Goal: Task Accomplishment & Management: Complete application form

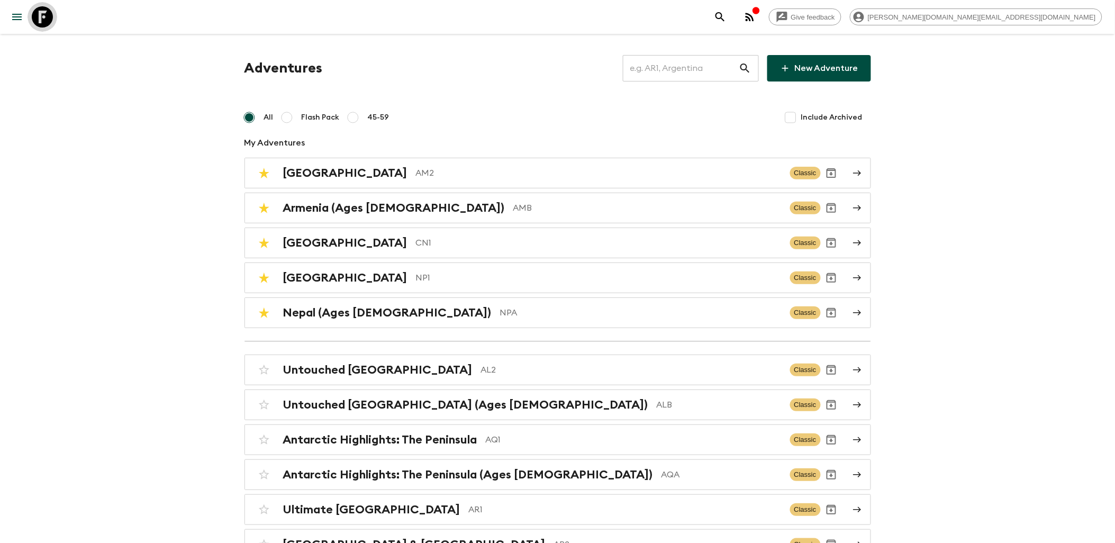
click at [47, 14] on icon at bounding box center [42, 16] width 21 height 21
click at [416, 178] on p "AM2" at bounding box center [599, 173] width 366 height 13
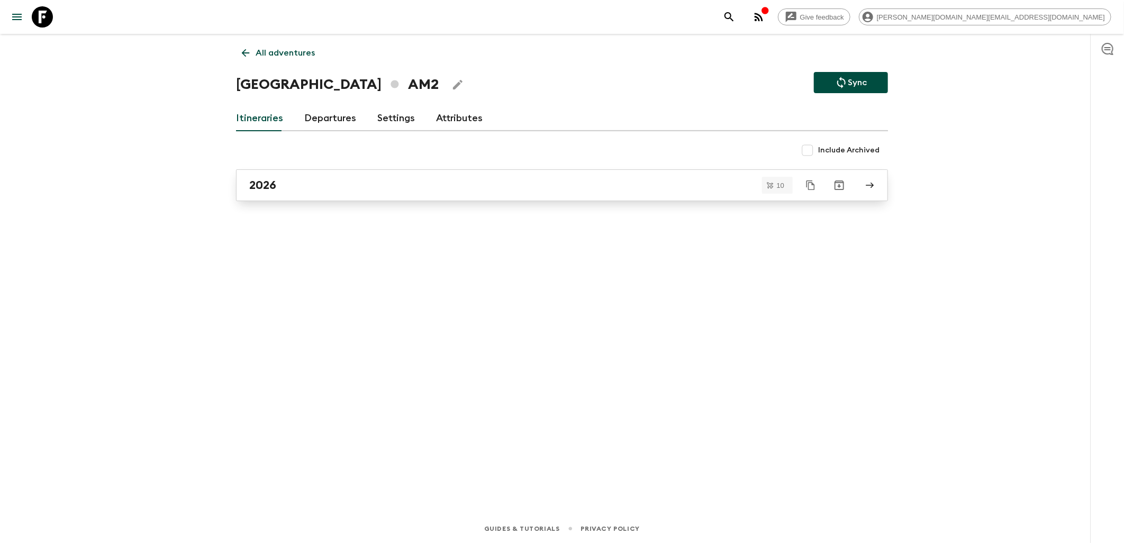
click at [332, 184] on div "2026" at bounding box center [551, 185] width 605 height 14
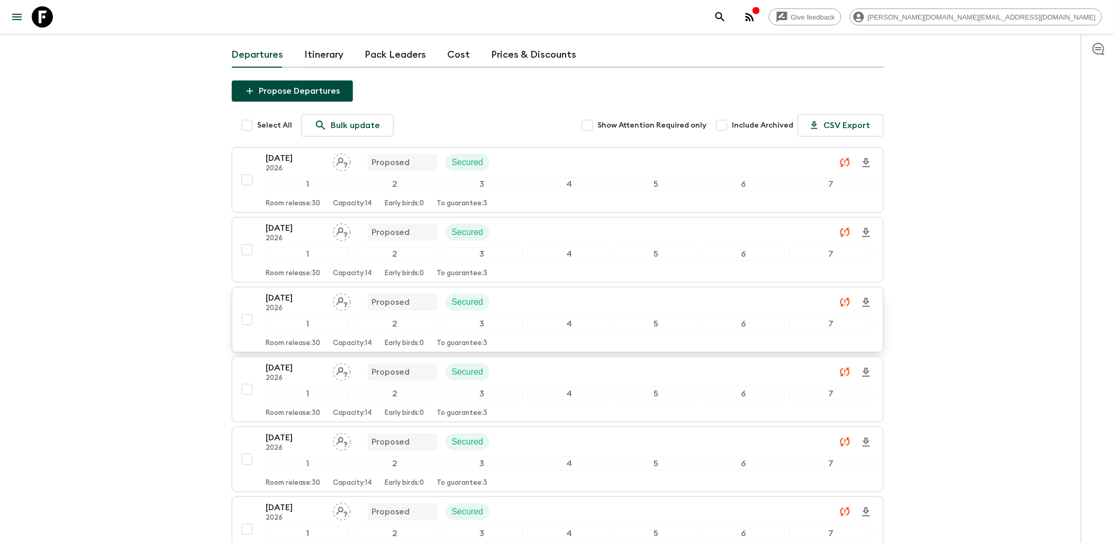
scroll to position [59, 0]
click at [531, 236] on div "[DATE] 2026 Proposed Secured" at bounding box center [569, 232] width 606 height 21
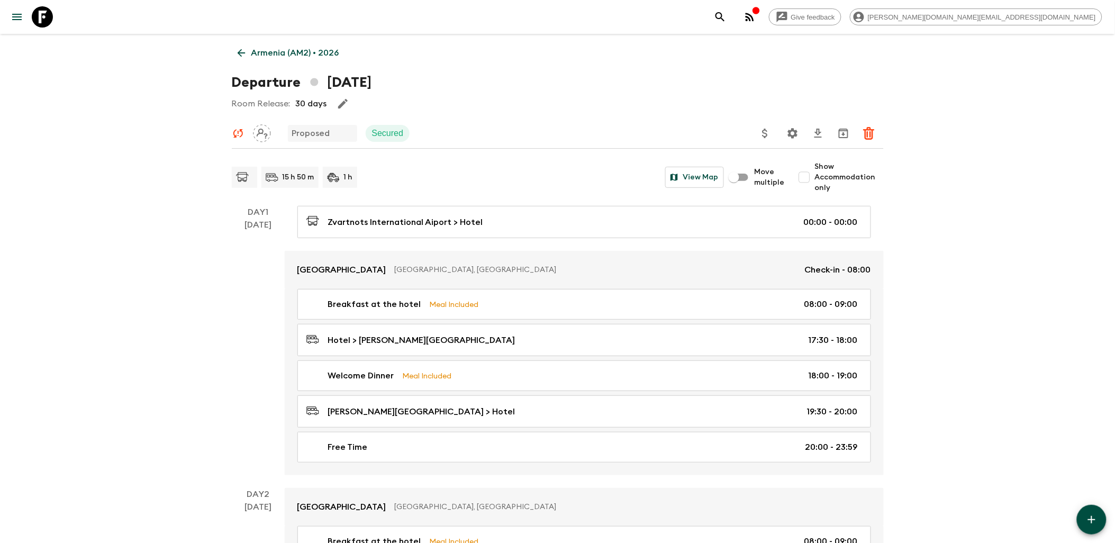
click at [42, 19] on icon at bounding box center [42, 16] width 21 height 21
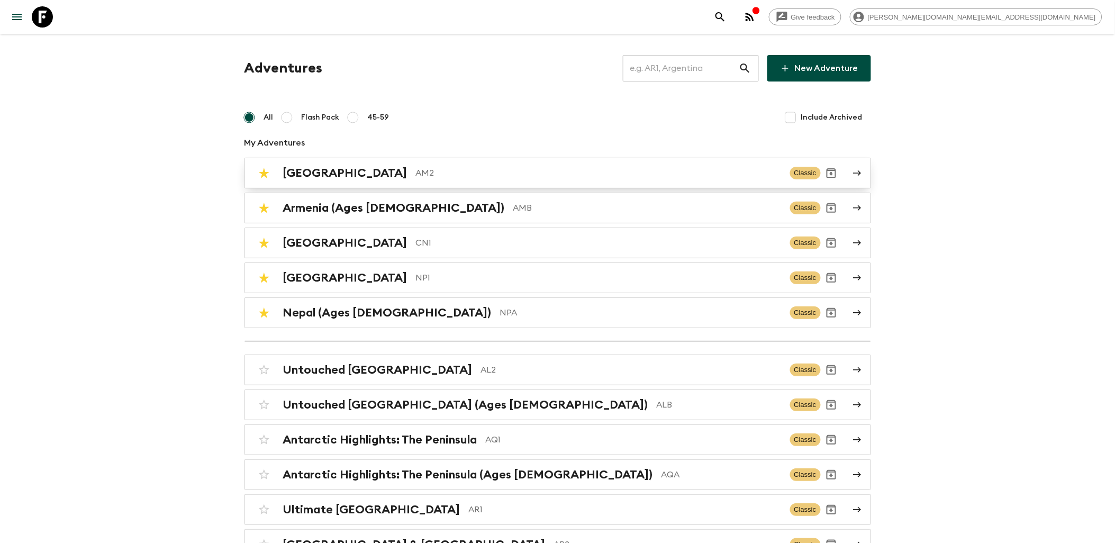
click at [416, 175] on p "AM2" at bounding box center [599, 173] width 366 height 13
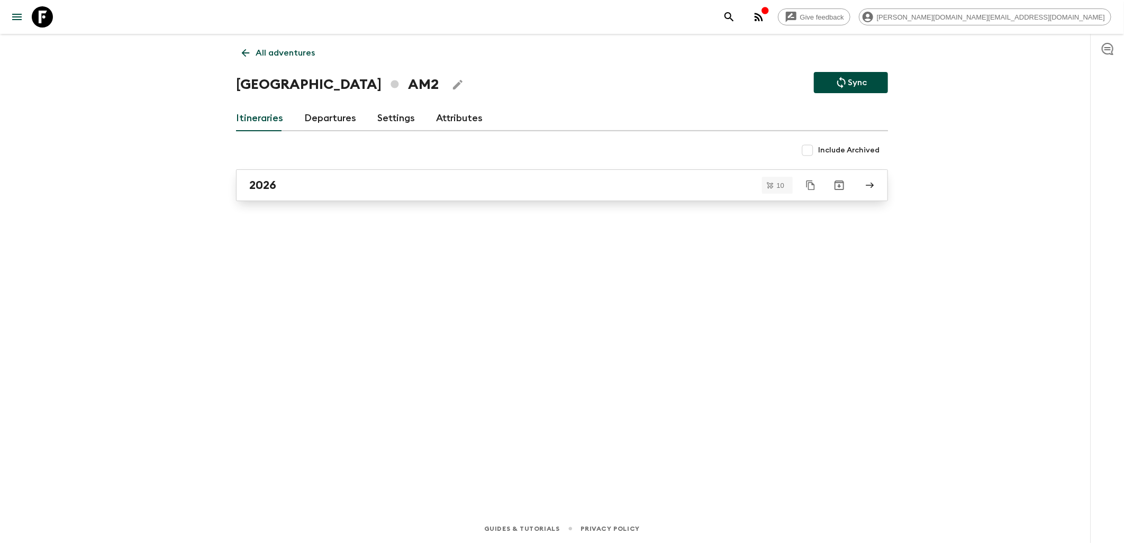
click at [362, 182] on div "2026" at bounding box center [551, 185] width 605 height 14
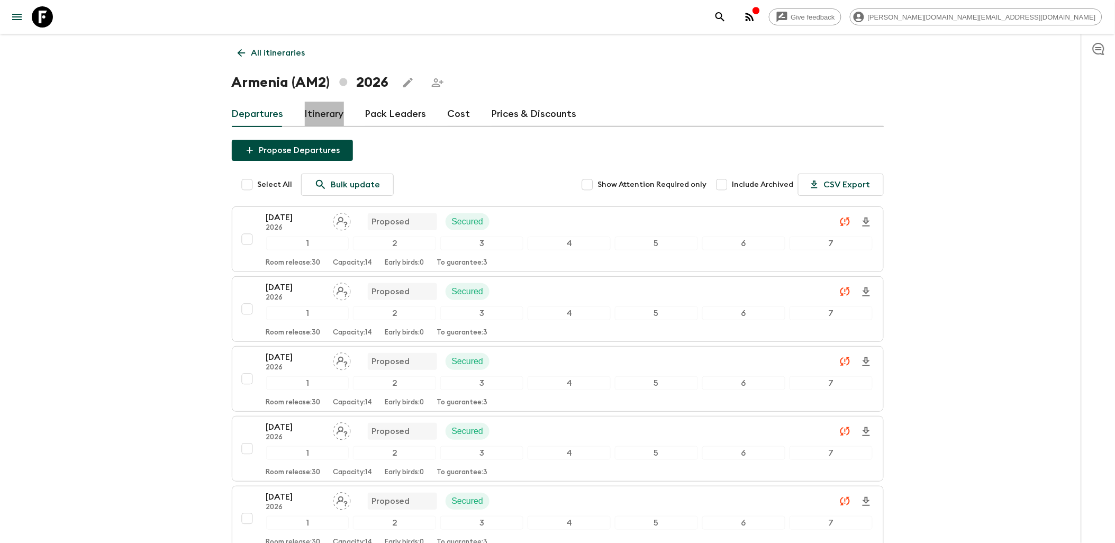
click at [325, 114] on link "Itinerary" at bounding box center [324, 114] width 39 height 25
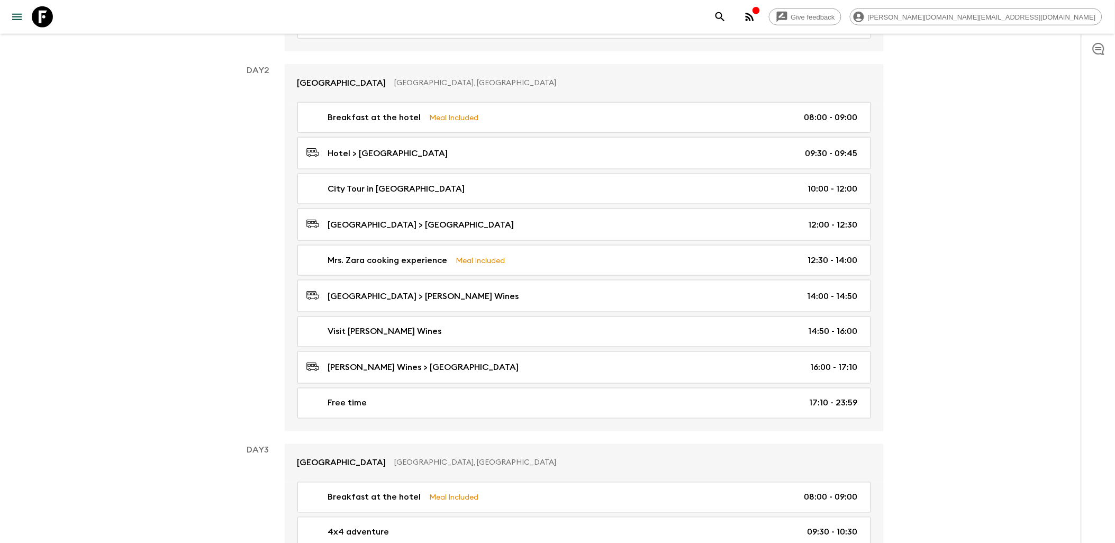
scroll to position [411, 0]
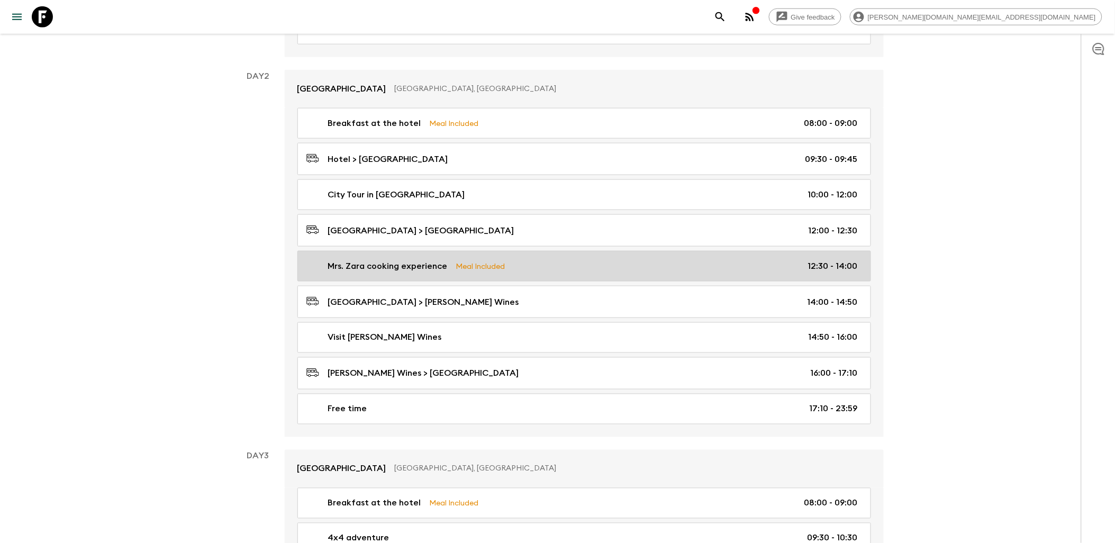
click at [550, 264] on div "Mrs. Zara cooking experience Meal Included 12:30 - 14:00" at bounding box center [581, 266] width 551 height 13
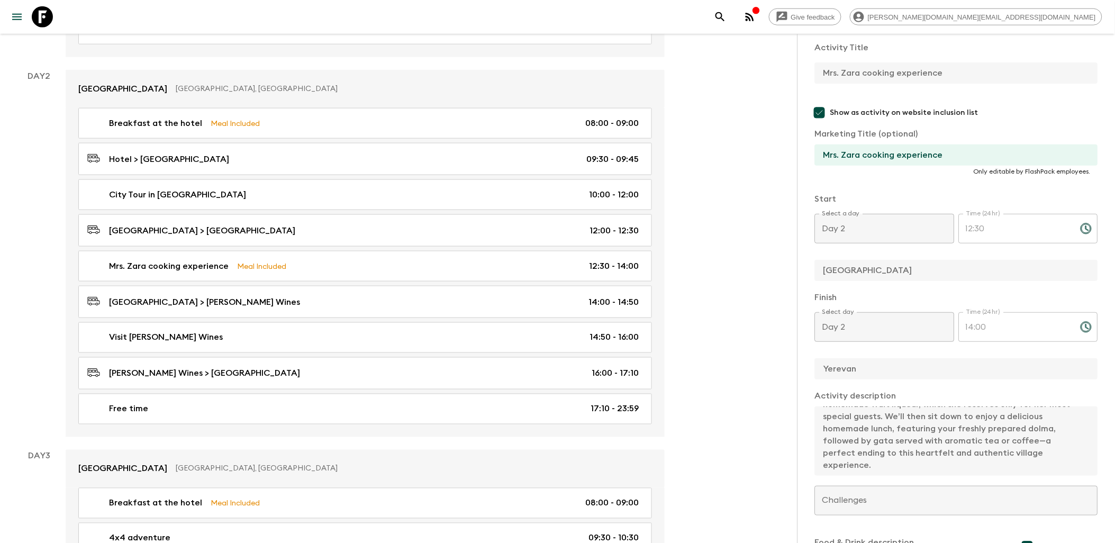
scroll to position [81, 0]
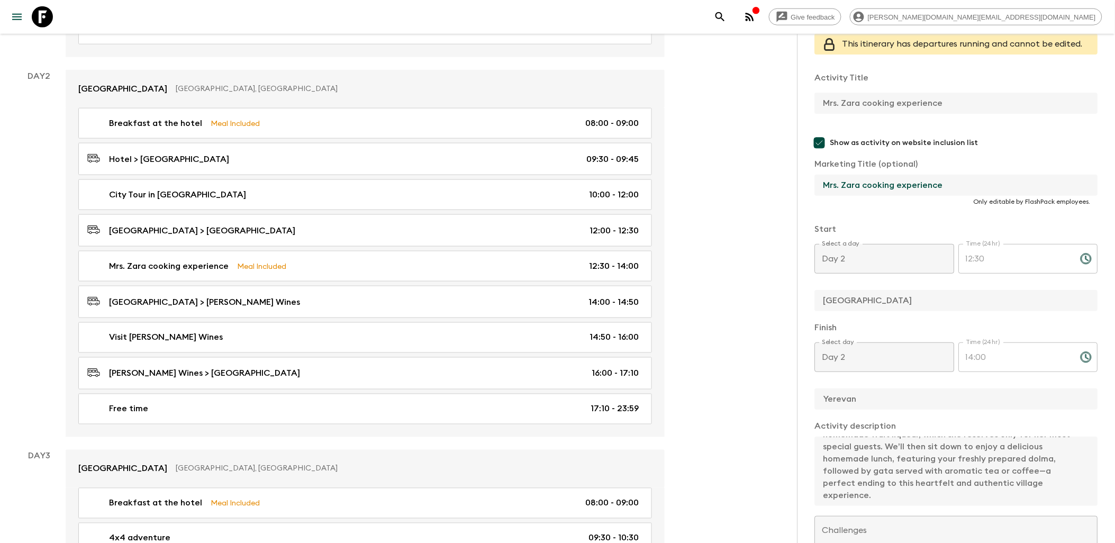
drag, startPoint x: 977, startPoint y: 184, endPoint x: 820, endPoint y: 183, distance: 157.2
click at [820, 183] on input "Mrs. Zara cooking experience" at bounding box center [952, 185] width 275 height 21
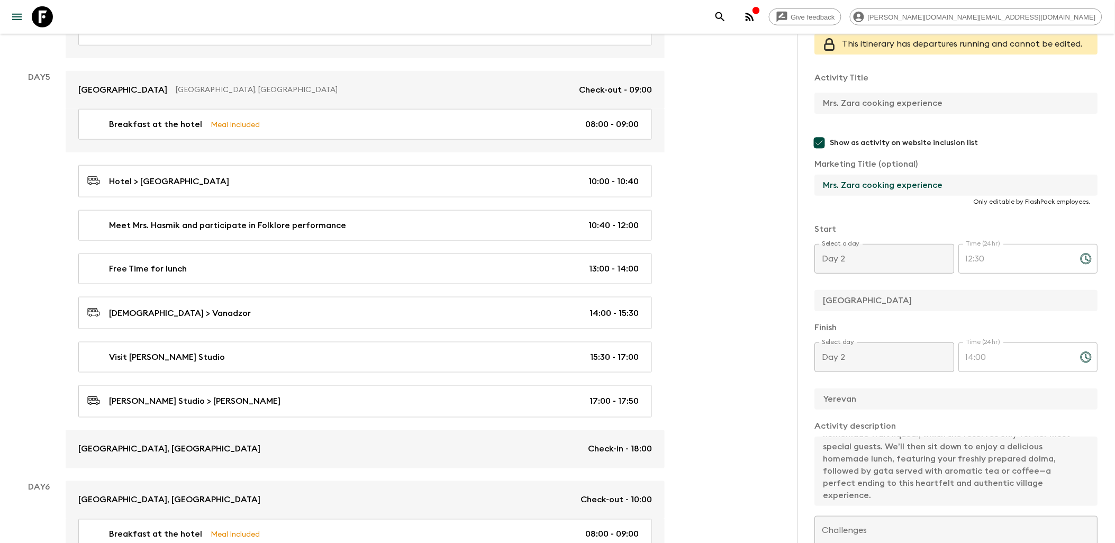
scroll to position [1764, 0]
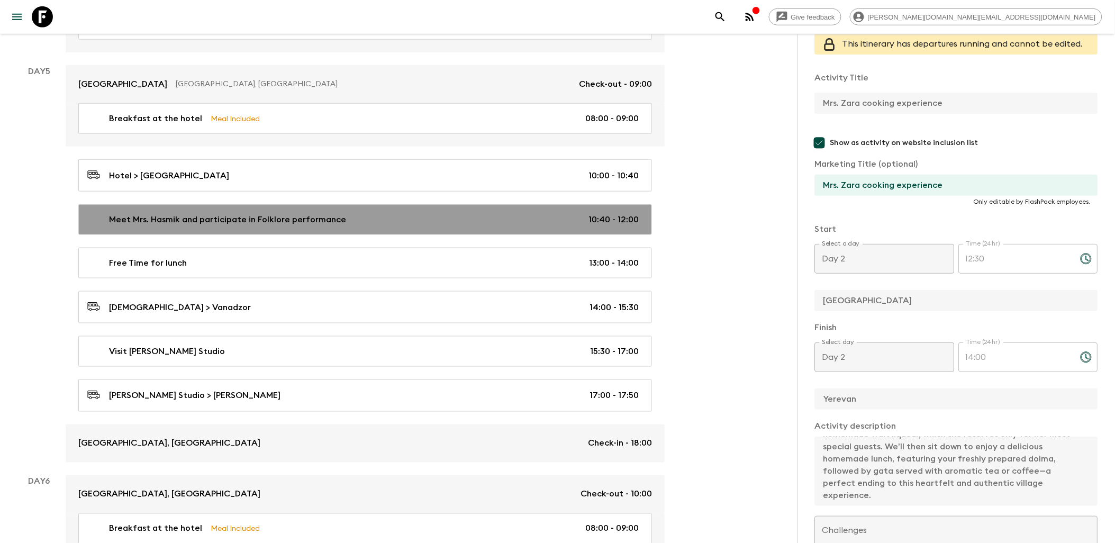
click at [300, 226] on p "Meet Mrs. Hasmik and participate in Folklore performance" at bounding box center [227, 219] width 237 height 13
type input "Meet Mrs. Hasmik and participate in Folklore performance"
type input "Folklore performance"
type input "Ashtarak"
type textarea "Next, we’ll become part of the local community as we meet [PERSON_NAME], an [DE…"
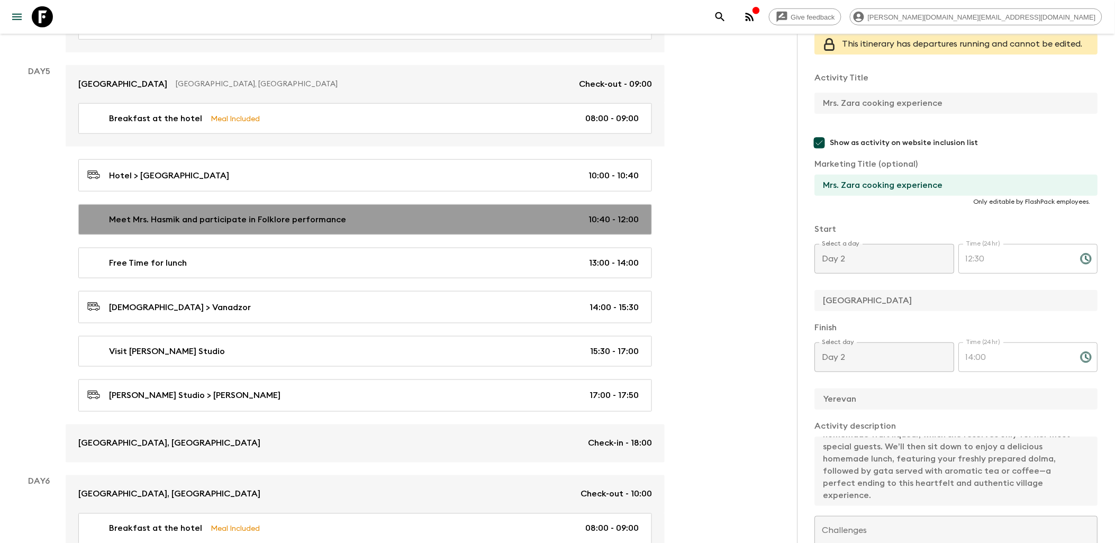
checkbox input "false"
type input "Day 5"
type input "10:40"
type input "Day 5"
type input "12:00"
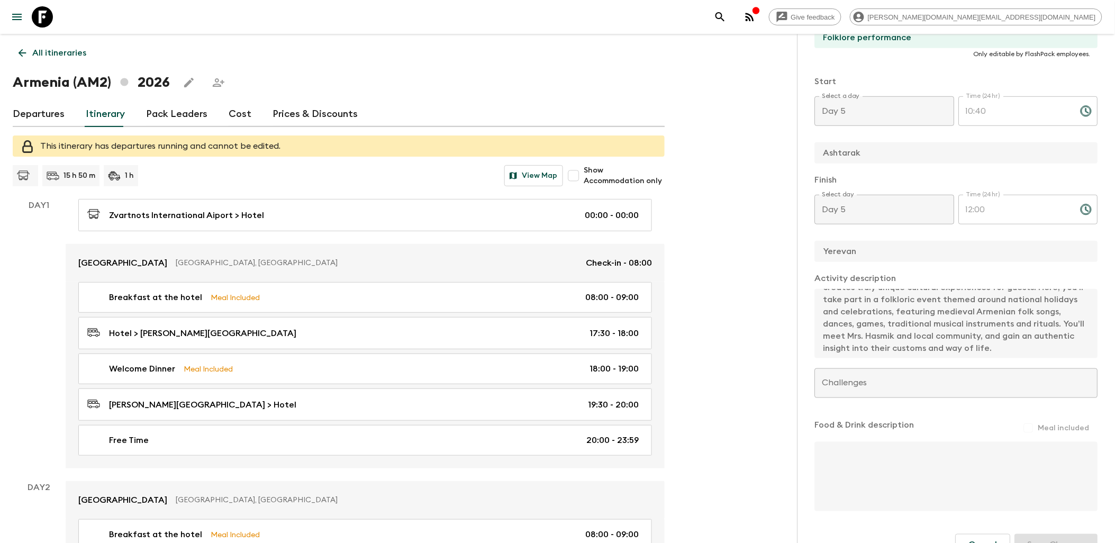
scroll to position [255, 0]
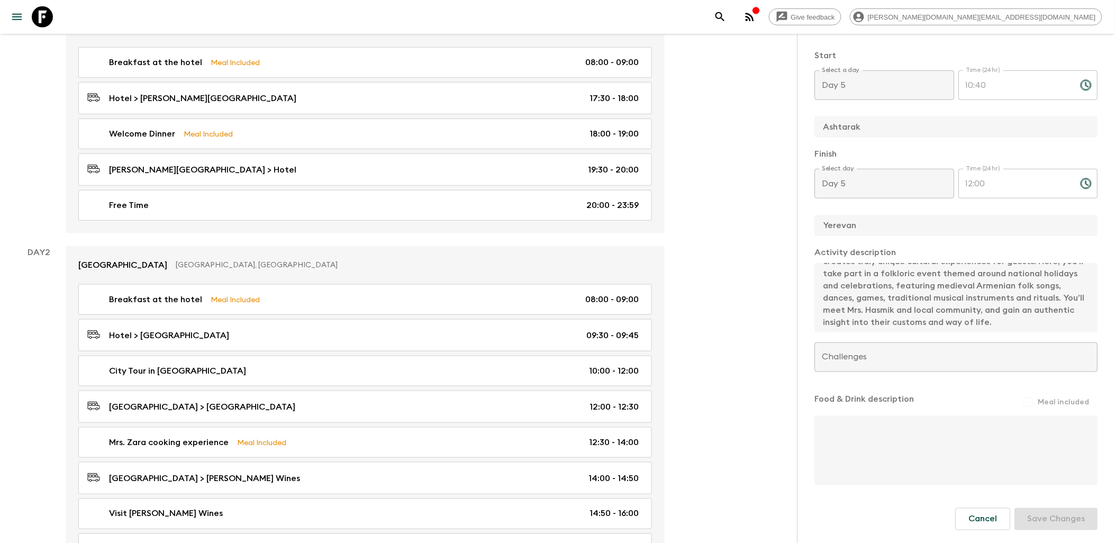
drag, startPoint x: 967, startPoint y: 513, endPoint x: 888, endPoint y: 431, distance: 114.5
click at [968, 513] on button "Cancel" at bounding box center [983, 519] width 55 height 22
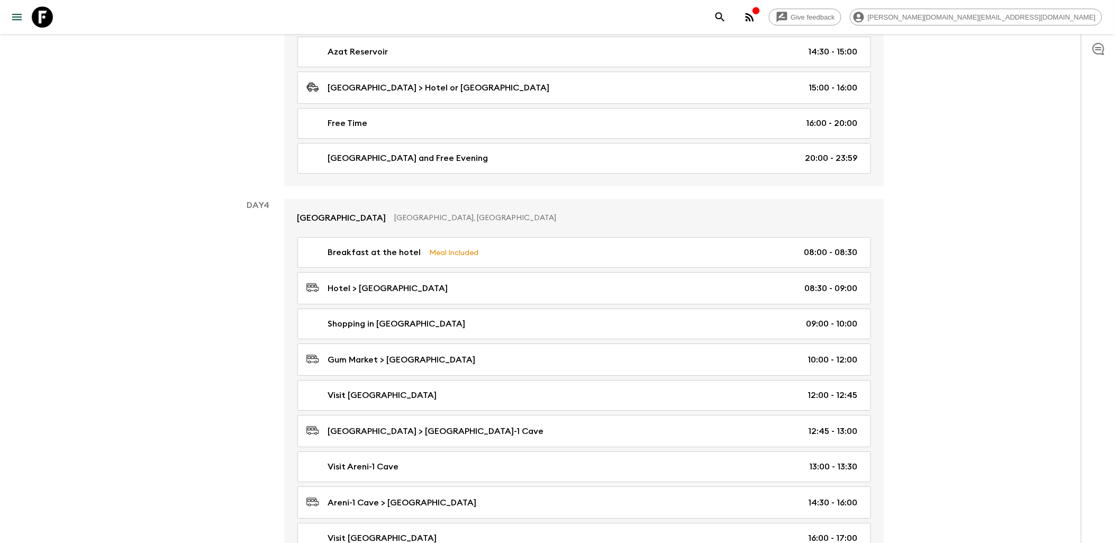
scroll to position [1176, 0]
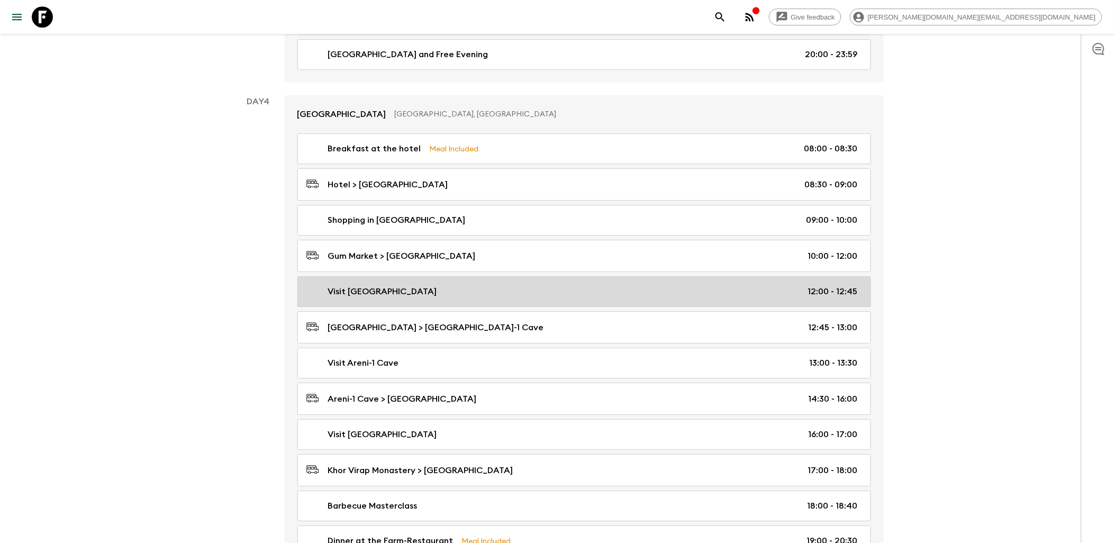
click at [367, 293] on p "Visit [GEOGRAPHIC_DATA]" at bounding box center [382, 291] width 109 height 13
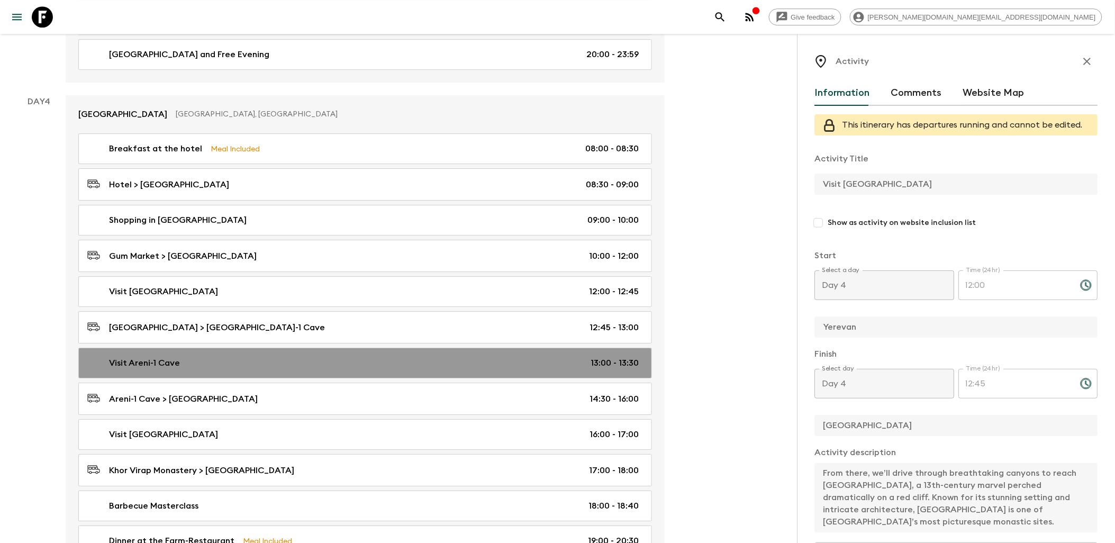
click at [300, 361] on link "Visit Areni-1 Cave 13:00 - 13:30" at bounding box center [365, 363] width 574 height 31
type input "Visit Areni-1 Cave"
checkbox input "true"
type input "[GEOGRAPHIC_DATA]"
type textarea "Our journey continues to the nearby [GEOGRAPHIC_DATA], a site of major archaeol…"
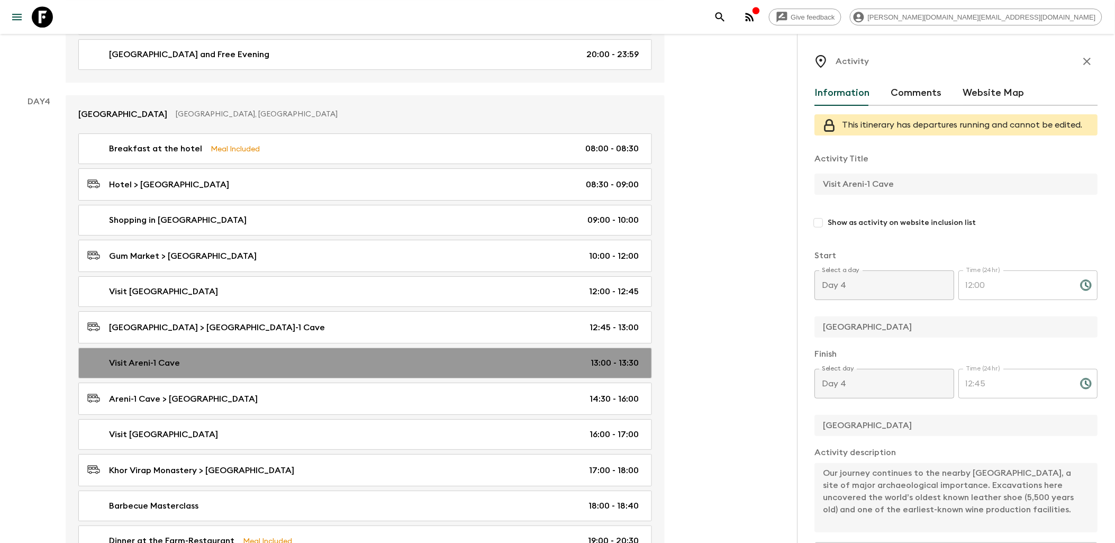
type input "13:00"
type input "13:30"
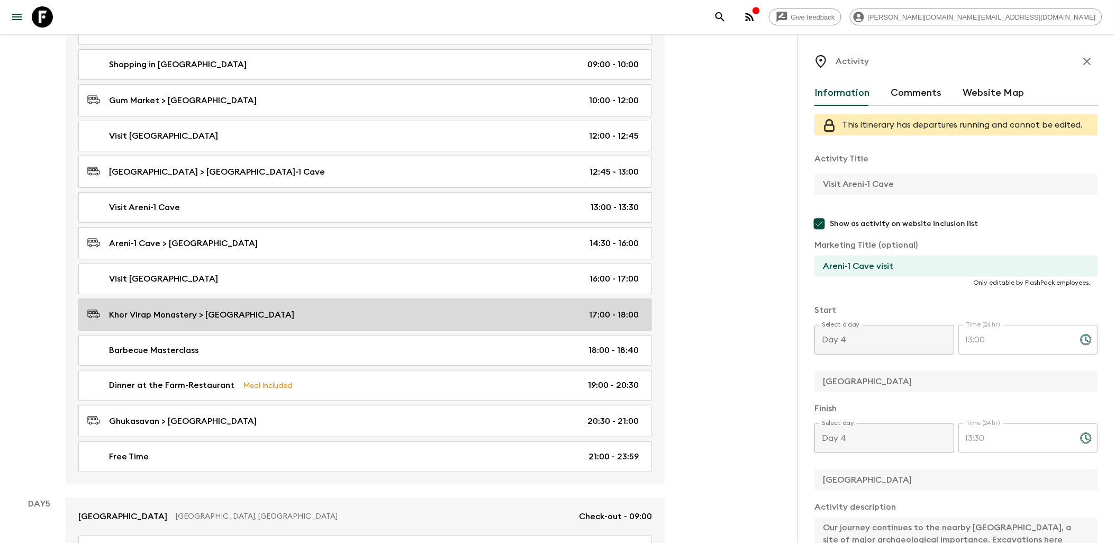
scroll to position [1352, 0]
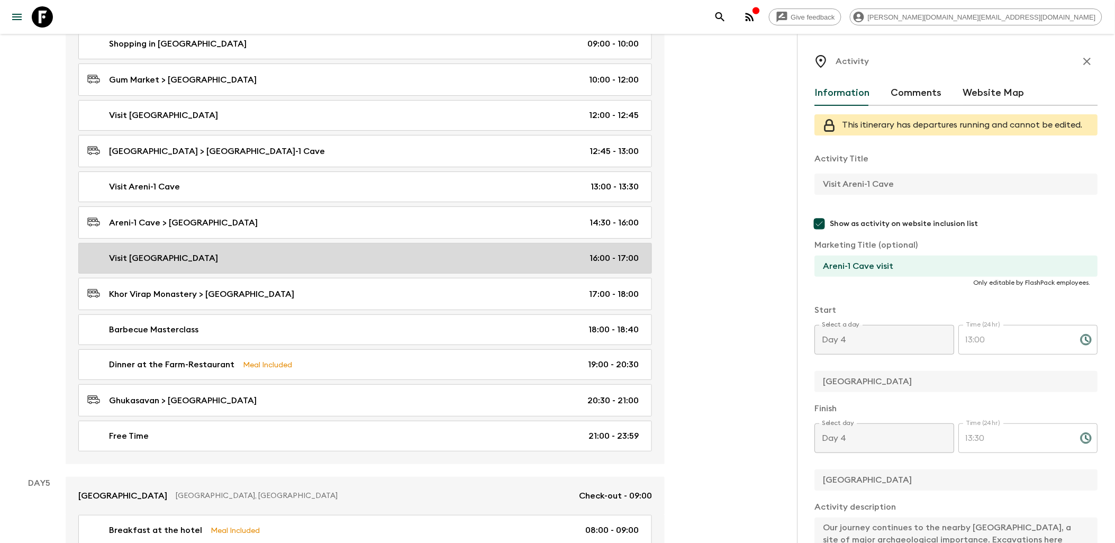
click at [265, 265] on div "Visit Khor Virap 16:00 - 17:00" at bounding box center [362, 258] width 551 height 13
type input "Visit [GEOGRAPHIC_DATA]"
checkbox input "false"
type input "Pokr Vedi"
type textarea "We then travel to [GEOGRAPHIC_DATA], one of Armenia’s most sacred and historica…"
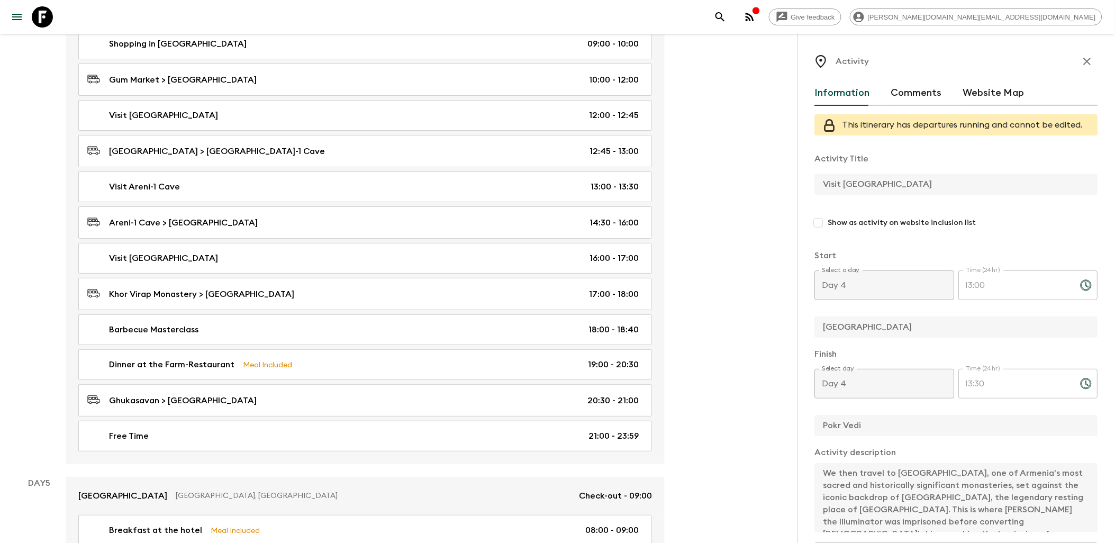
type input "16:00"
type input "17:00"
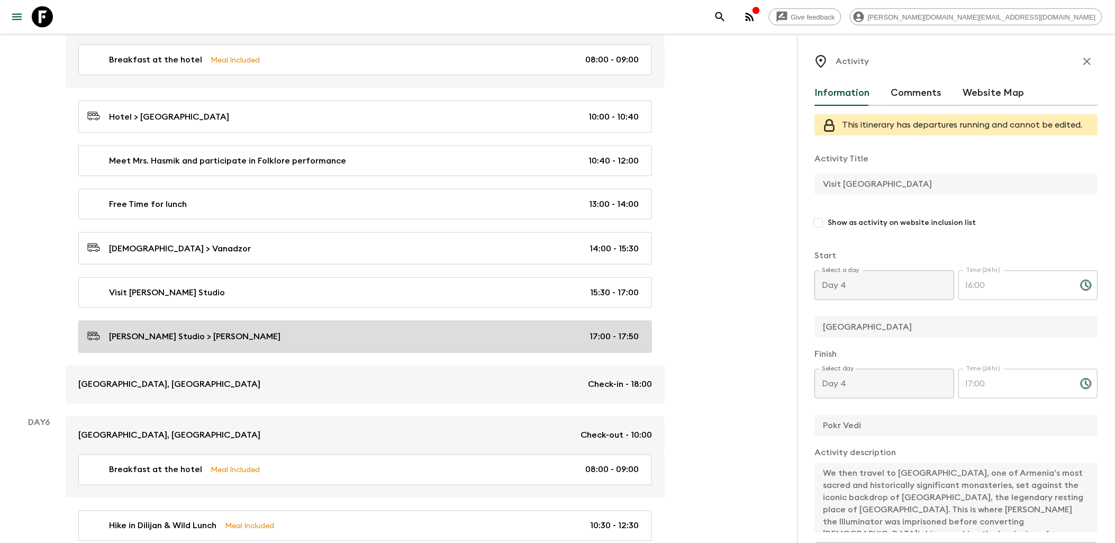
scroll to position [1881, 0]
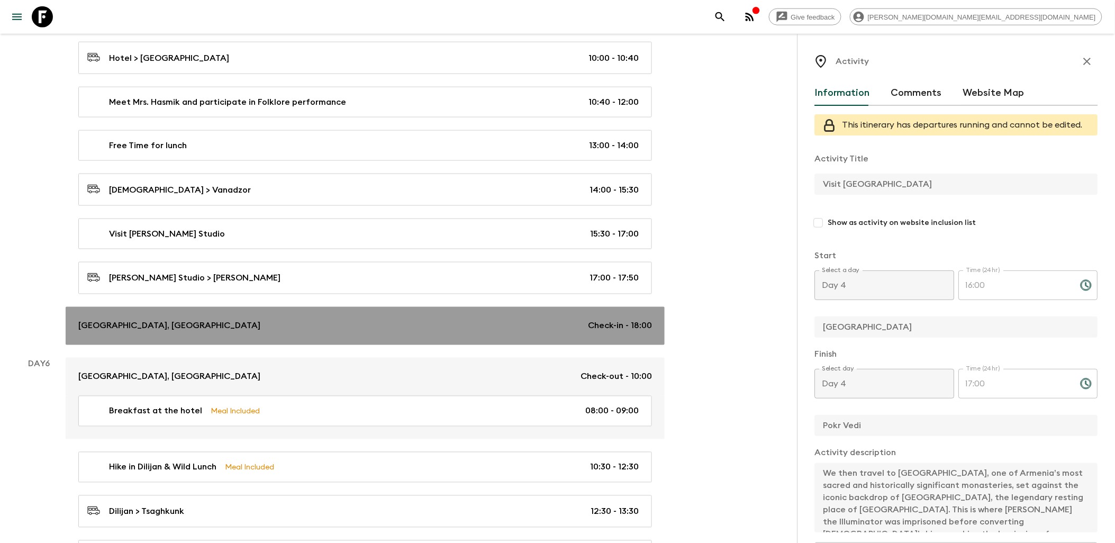
click at [318, 331] on div "[GEOGRAPHIC_DATA], Hotel and Spa Check-in - 18:00" at bounding box center [365, 326] width 574 height 13
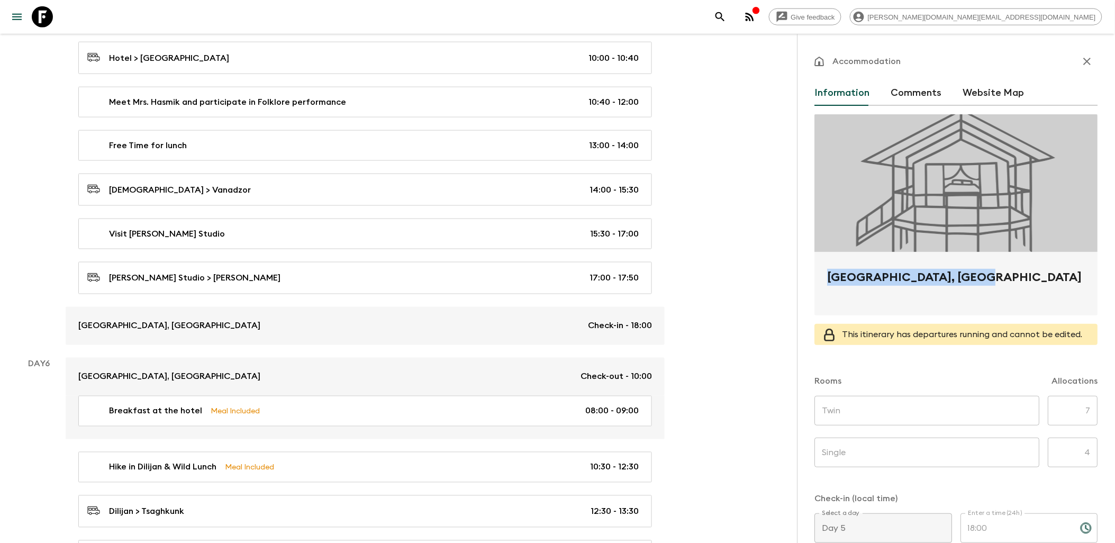
drag, startPoint x: 971, startPoint y: 280, endPoint x: 829, endPoint y: 278, distance: 142.4
click at [829, 278] on h2 "[GEOGRAPHIC_DATA], [GEOGRAPHIC_DATA]" at bounding box center [957, 286] width 258 height 34
copy h2 "[GEOGRAPHIC_DATA], [GEOGRAPHIC_DATA]"
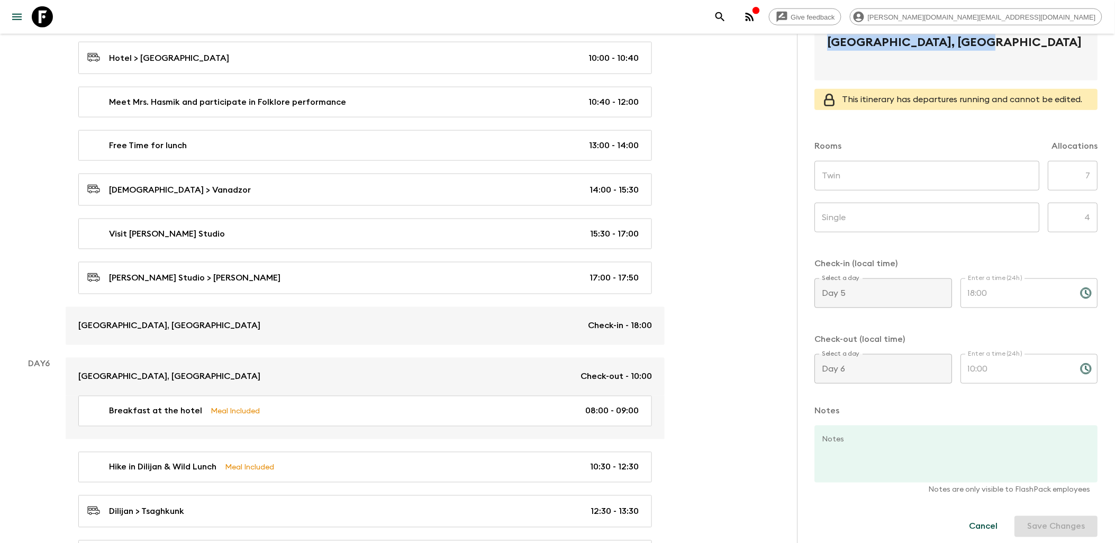
scroll to position [243, 0]
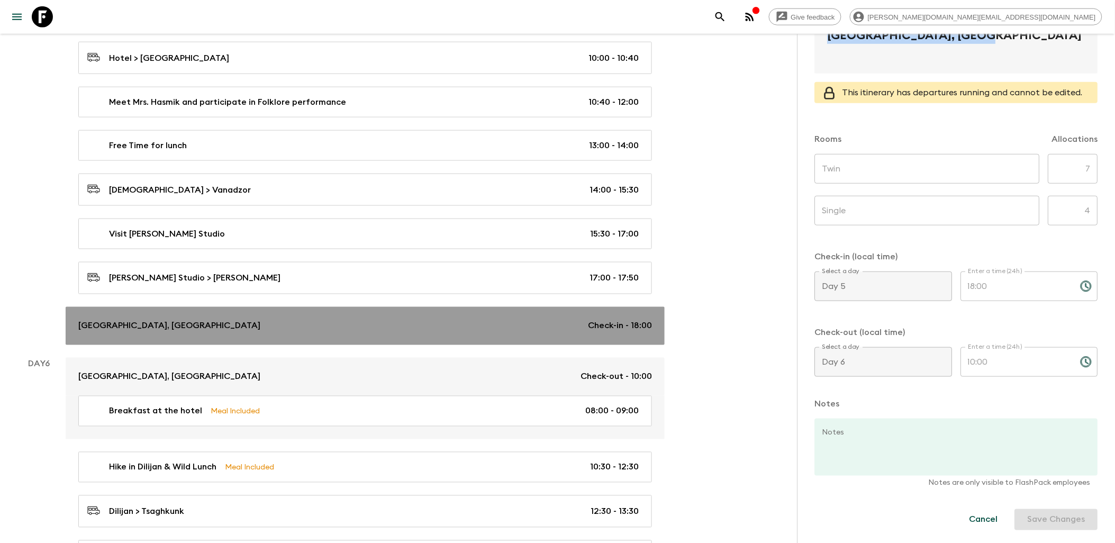
click at [302, 332] on div "[GEOGRAPHIC_DATA], Hotel and Spa Check-in - 18:00" at bounding box center [365, 326] width 574 height 13
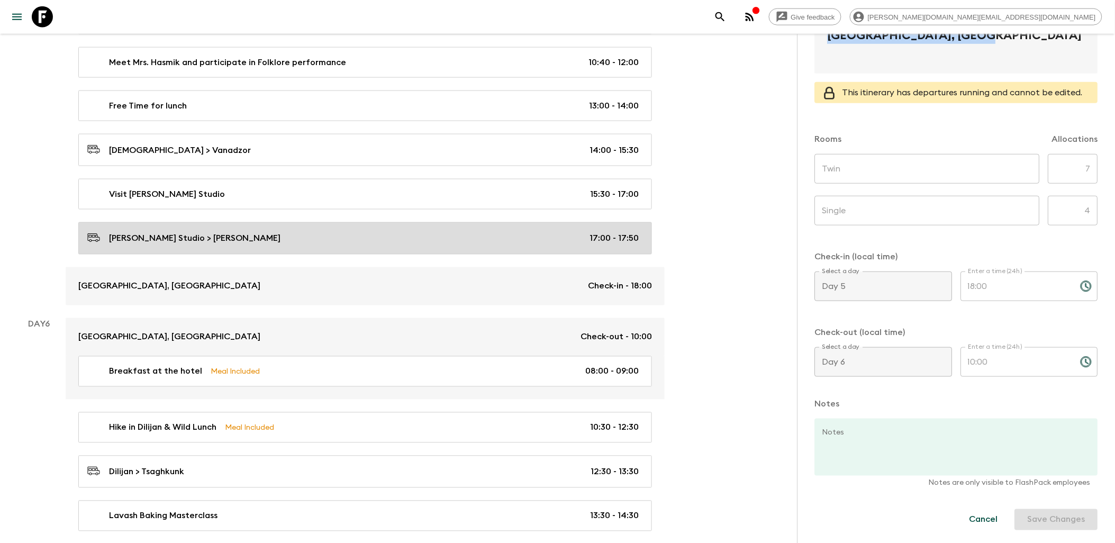
scroll to position [1881, 0]
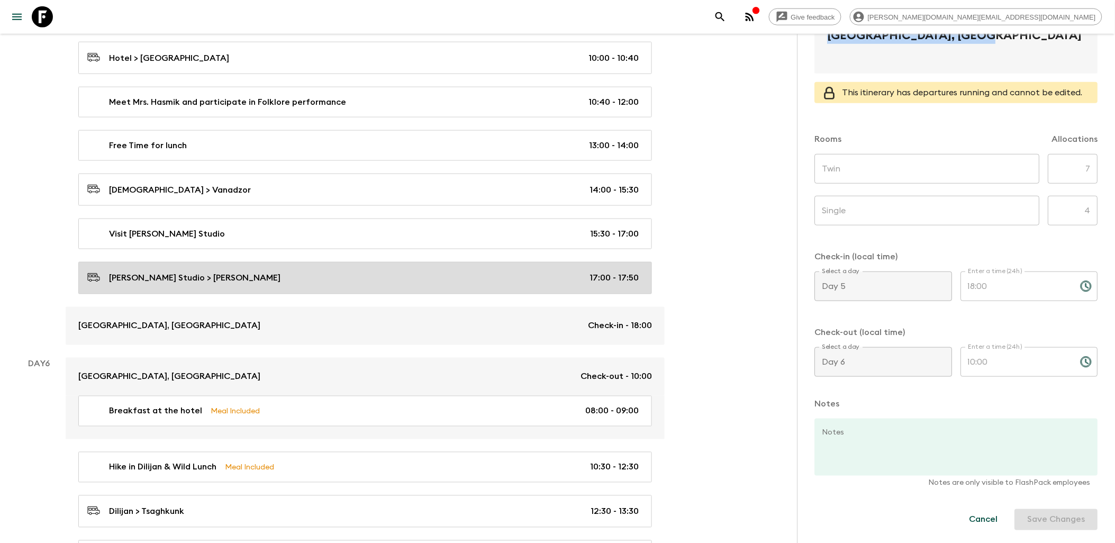
click at [278, 280] on link "[PERSON_NAME] Studio > Dilijan 17:00 - 17:50" at bounding box center [365, 278] width 574 height 32
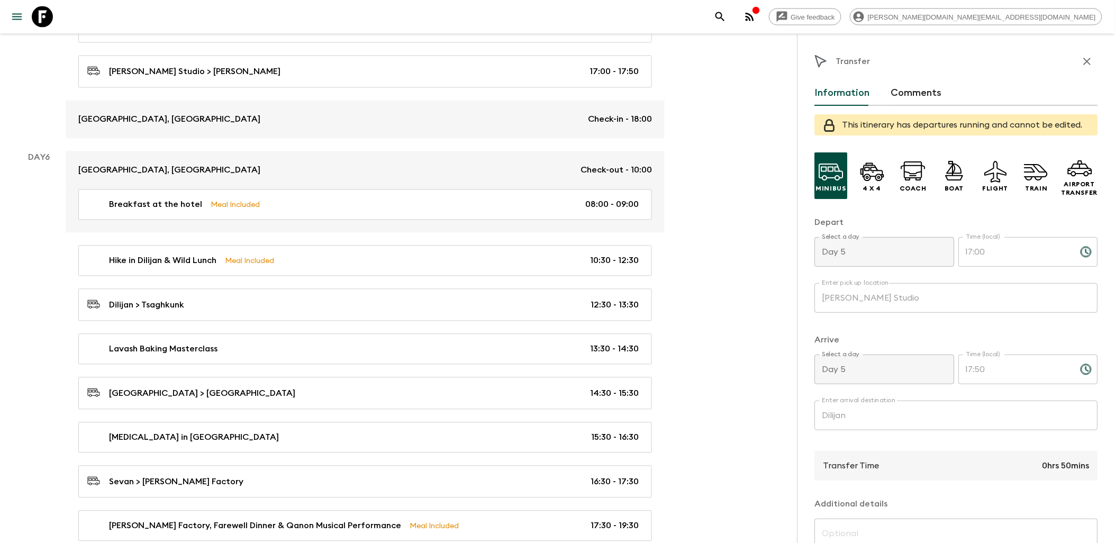
scroll to position [2117, 0]
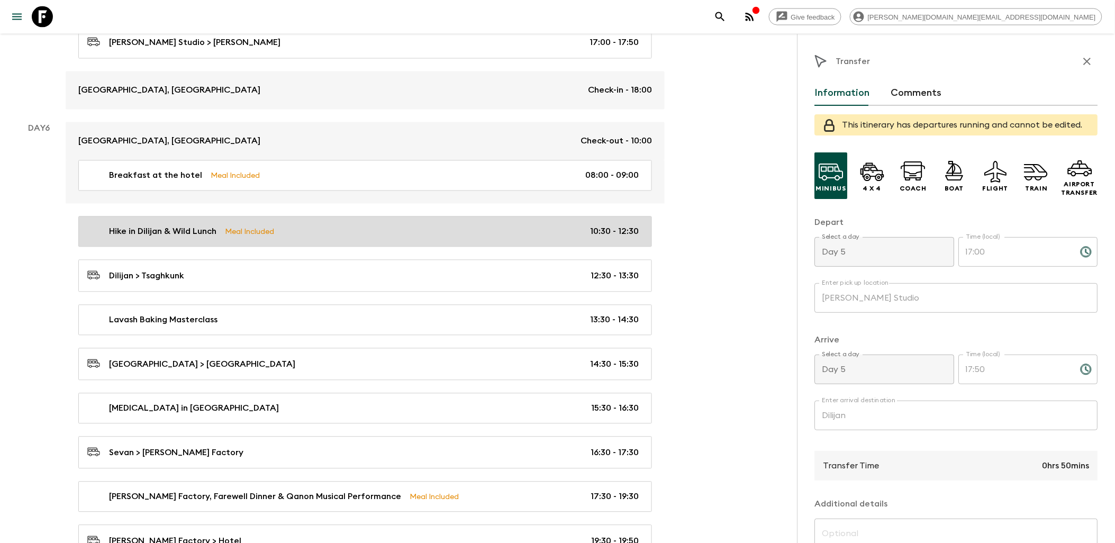
click at [403, 238] on div "Hike in Dilijan & Wild Lunch Meal Included 10:30 - 12:30" at bounding box center [362, 231] width 551 height 13
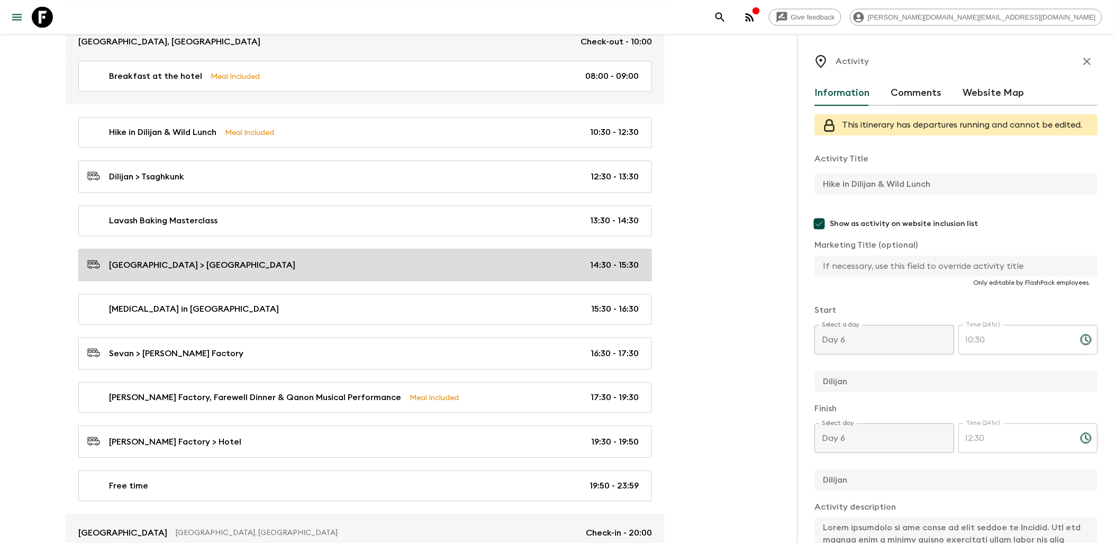
scroll to position [2234, 0]
